Goal: Task Accomplishment & Management: Manage account settings

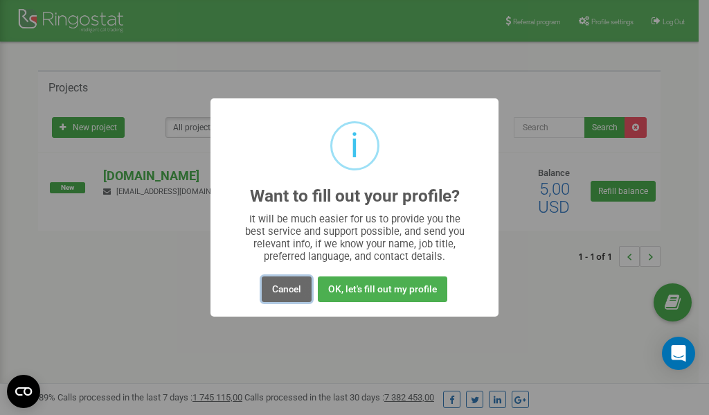
click at [289, 289] on button "Cancel" at bounding box center [287, 289] width 50 height 26
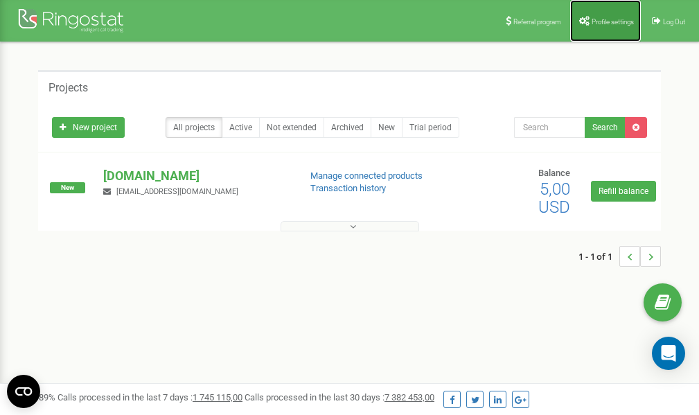
click at [610, 21] on span "Profile settings" at bounding box center [612, 22] width 42 height 8
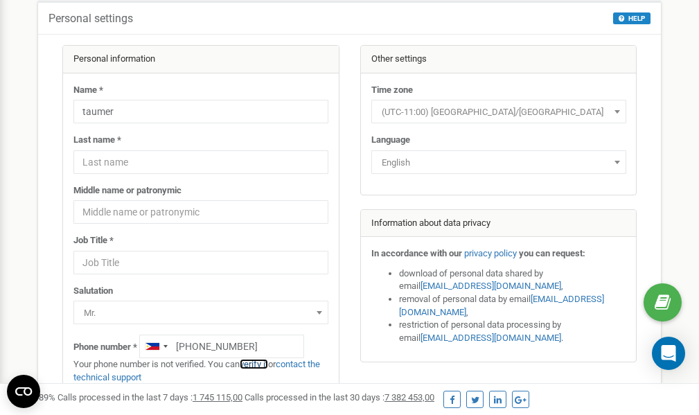
click at [256, 364] on link "verify it" at bounding box center [254, 364] width 28 height 10
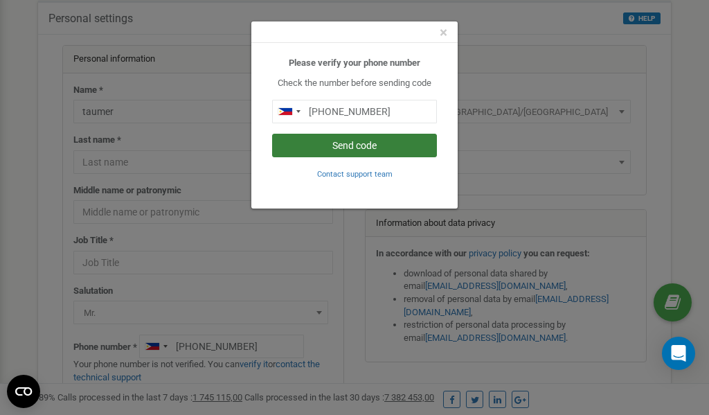
click at [343, 145] on button "Send code" at bounding box center [354, 146] width 165 height 24
